Goal: Complete application form

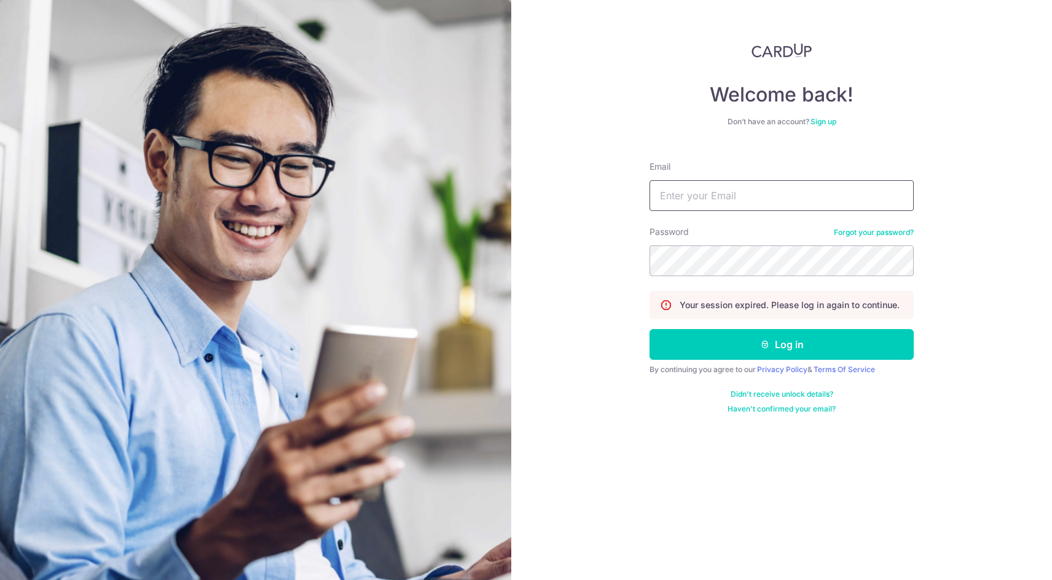
click at [750, 196] on input "Email" at bounding box center [782, 195] width 264 height 31
type input "[EMAIL_ADDRESS][DOMAIN_NAME]"
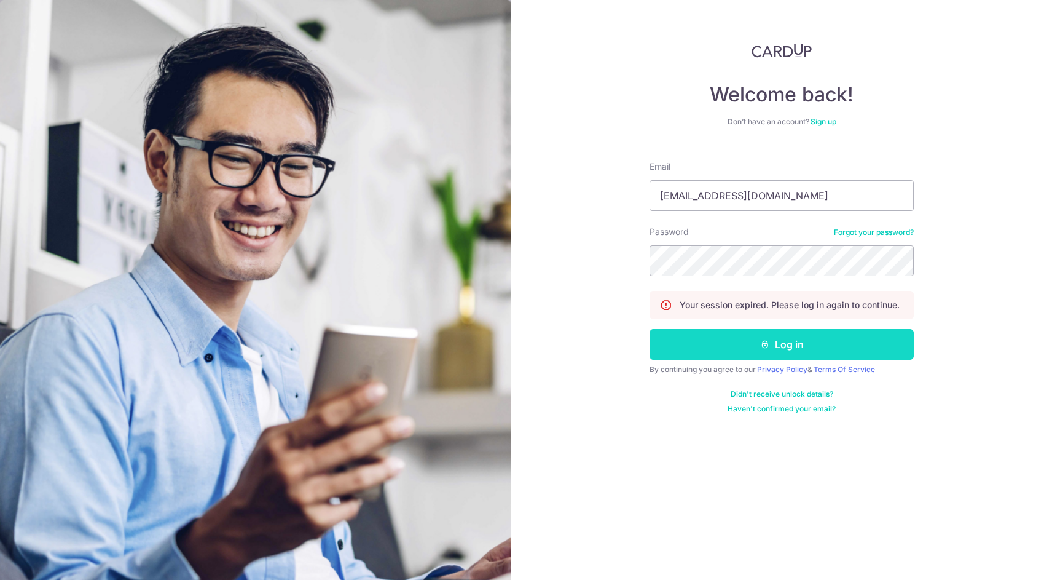
click at [840, 346] on button "Log in" at bounding box center [782, 344] width 264 height 31
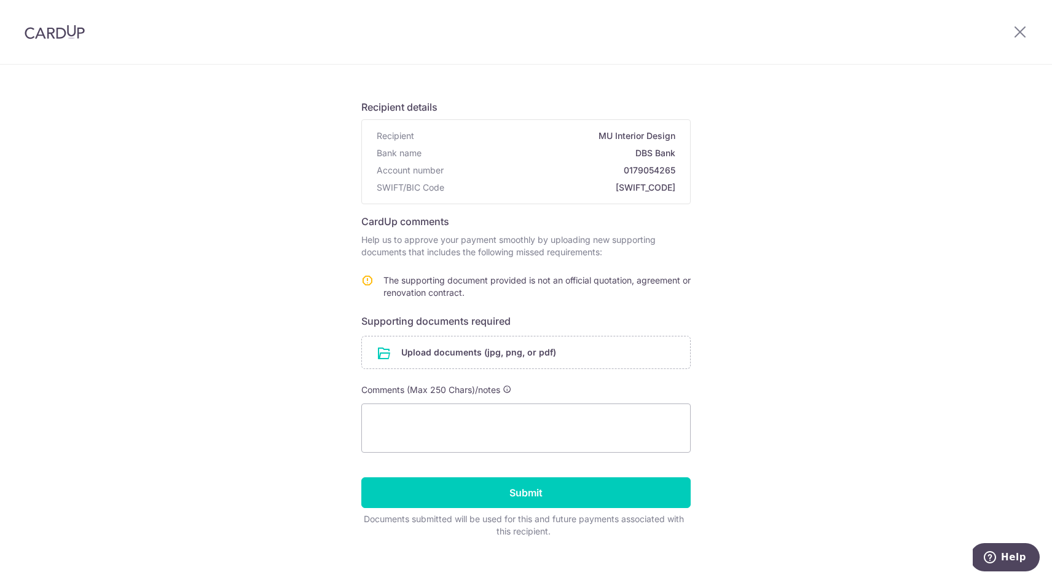
scroll to position [71, 0]
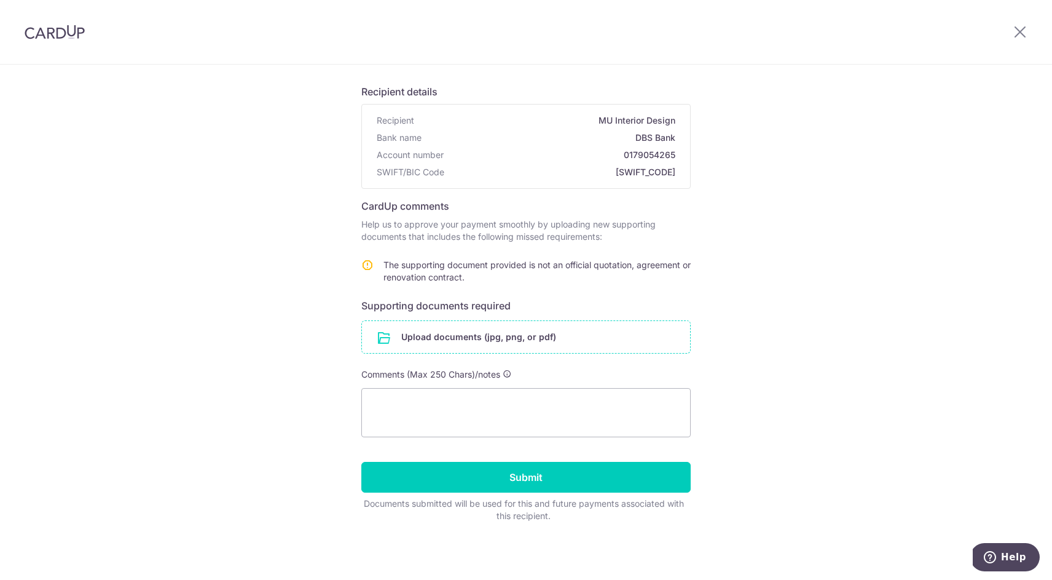
click at [508, 333] on input "file" at bounding box center [526, 337] width 328 height 32
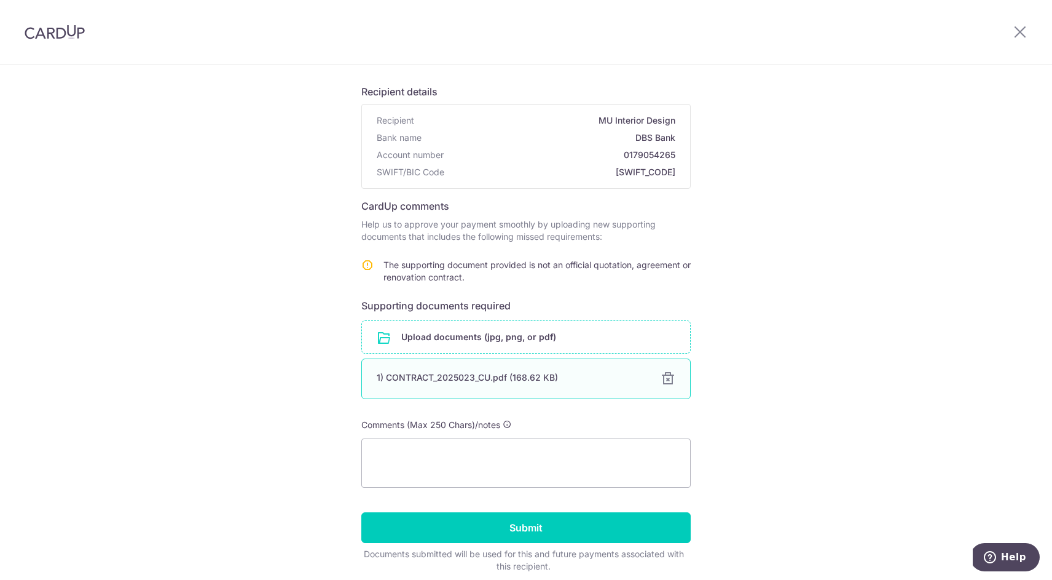
click at [537, 379] on div "1) CONTRACT_2025023_CU.pdf (168.62 KB)" at bounding box center [511, 377] width 269 height 12
click at [455, 342] on input "file" at bounding box center [526, 337] width 328 height 32
click at [672, 379] on div at bounding box center [668, 378] width 15 height 15
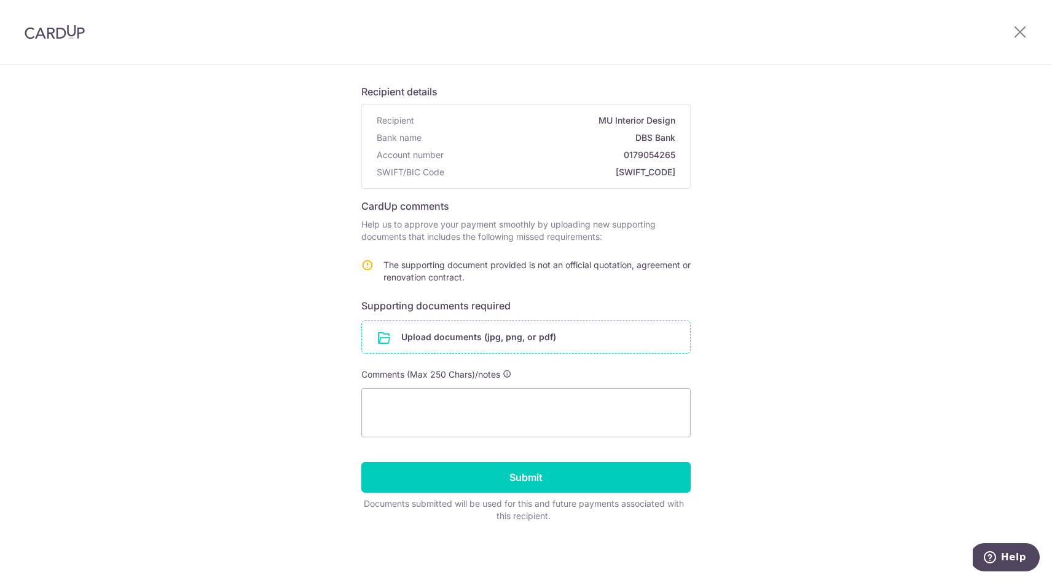
click at [561, 338] on input "file" at bounding box center [526, 337] width 328 height 32
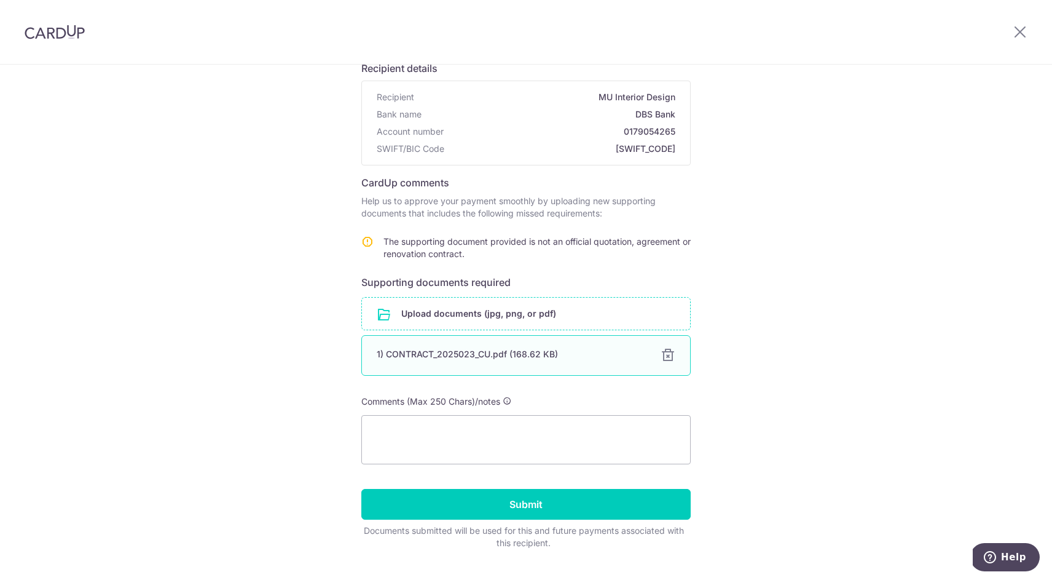
scroll to position [96, 0]
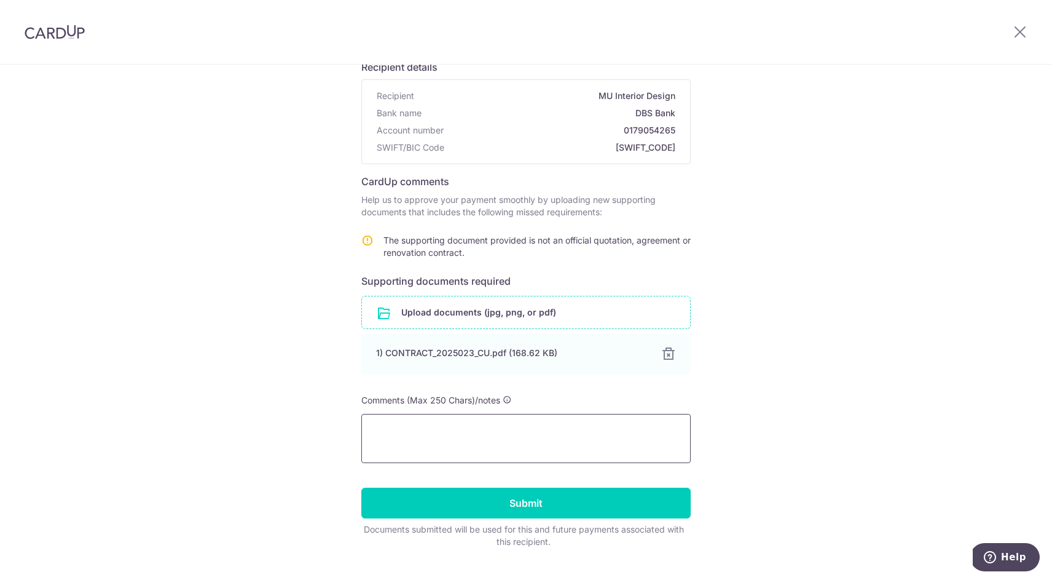
click at [513, 430] on textarea at bounding box center [525, 438] width 329 height 49
type textarea "Ticket Number #230279"
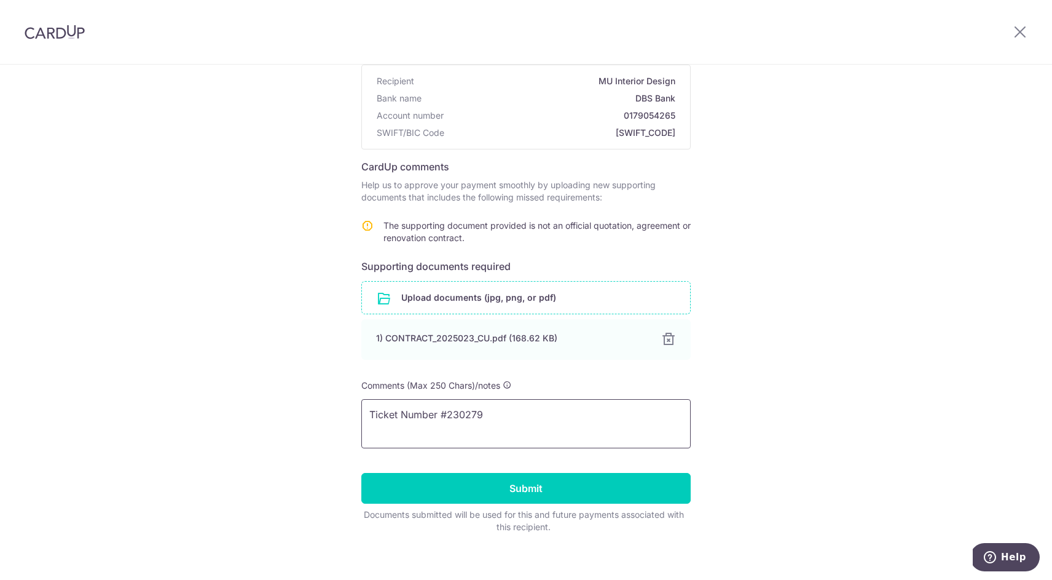
scroll to position [122, 0]
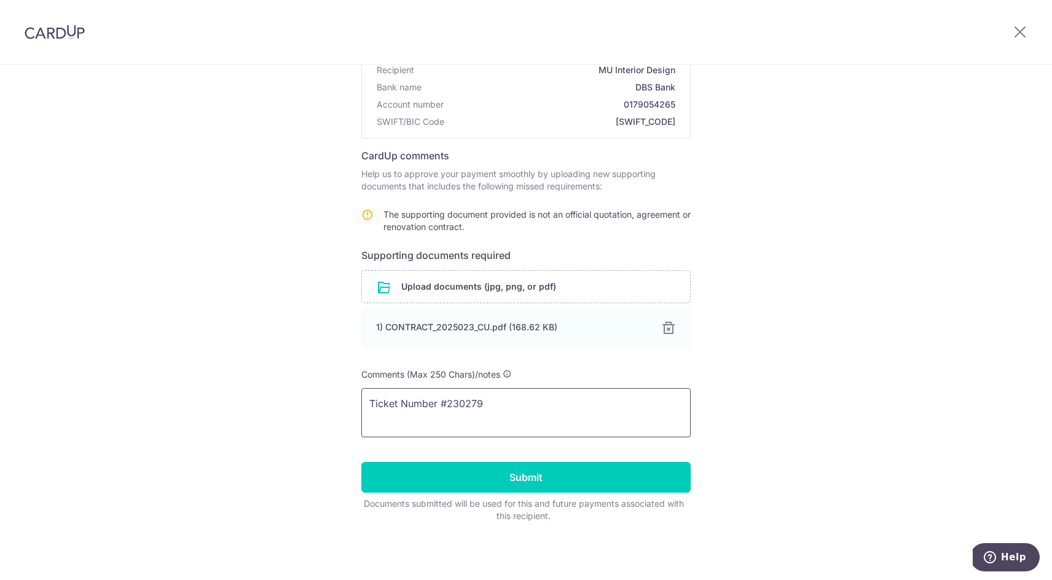
drag, startPoint x: 502, startPoint y: 411, endPoint x: 326, endPoint y: 371, distance: 179.7
click at [326, 371] on div "Help us verify your payment Recipient details Recipient MU Interior Design Bank…" at bounding box center [526, 261] width 1052 height 637
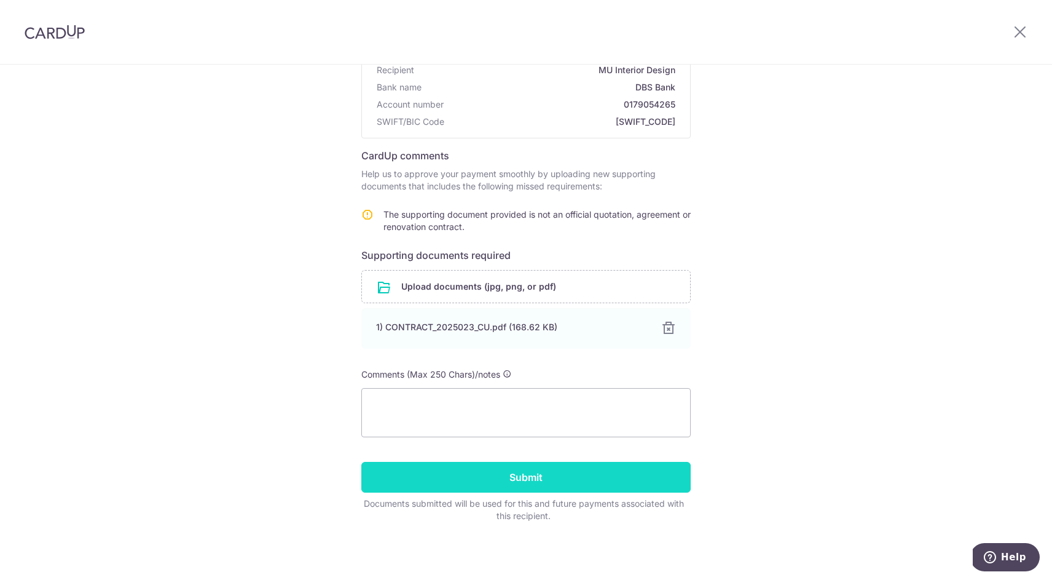
click at [519, 469] on input "Submit" at bounding box center [525, 477] width 329 height 31
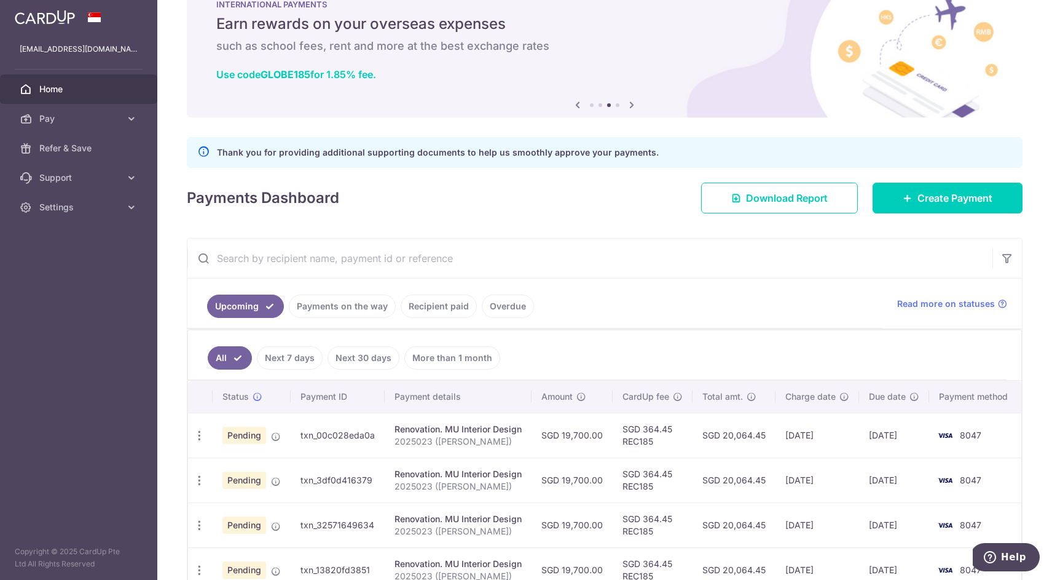
scroll to position [38, 0]
